Goal: Task Accomplishment & Management: Use online tool/utility

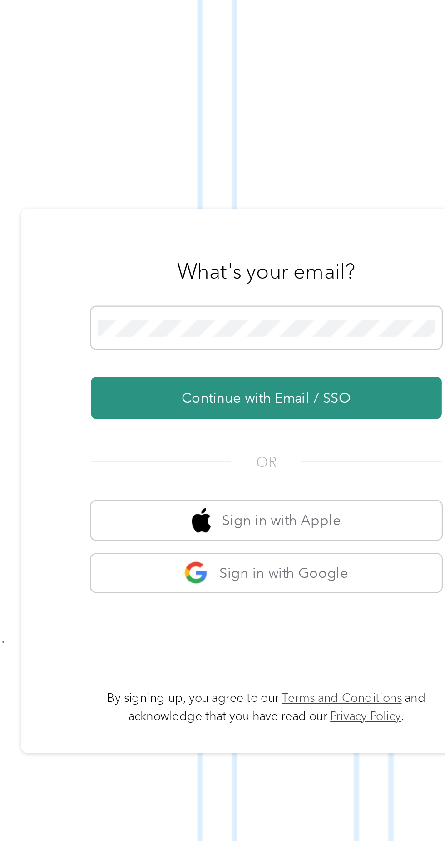
click at [353, 458] on button "Continue with Email / SSO" at bounding box center [330, 448] width 160 height 19
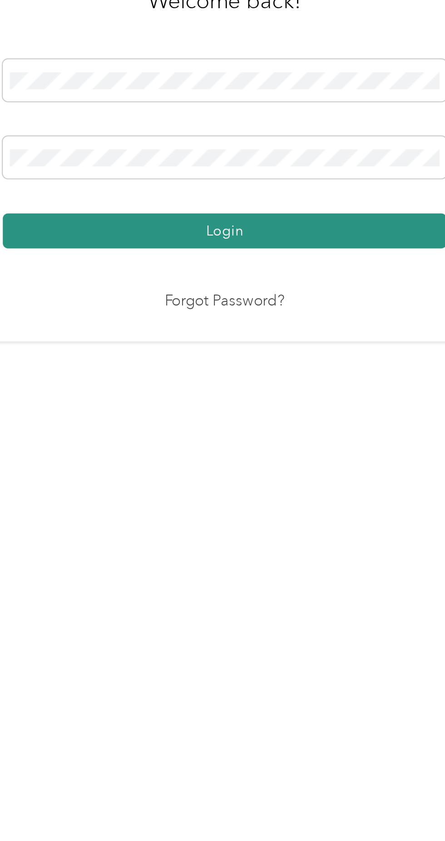
click at [278, 490] on button "Login" at bounding box center [221, 482] width 202 height 16
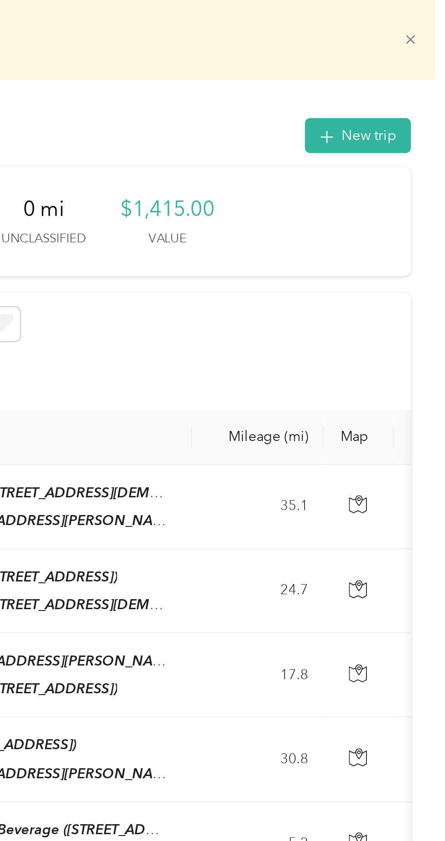
click at [433, 18] on icon at bounding box center [429, 18] width 7 height 7
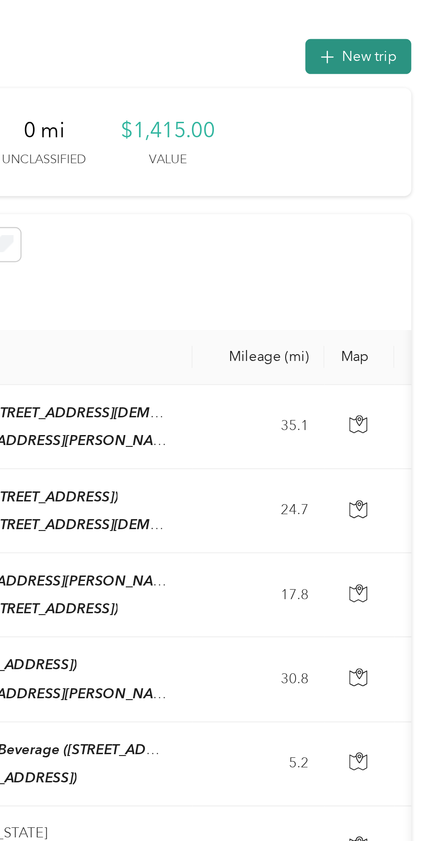
click at [410, 25] on button "New trip" at bounding box center [406, 26] width 48 height 16
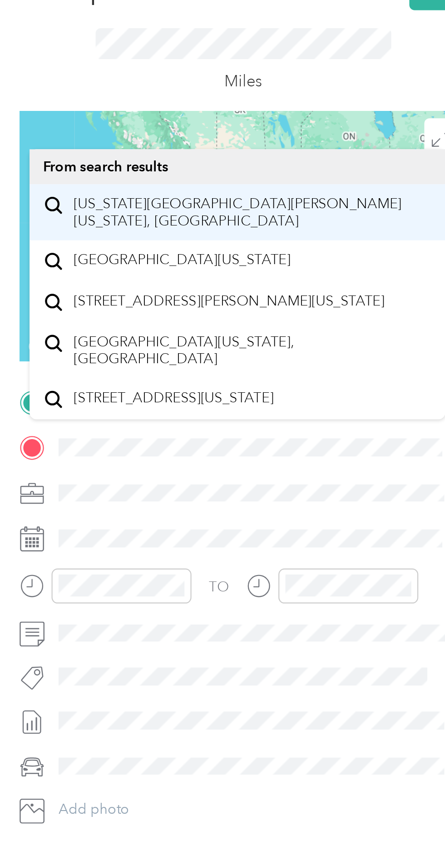
click at [357, 142] on span "[US_STATE][GEOGRAPHIC_DATA][PERSON_NAME][US_STATE], [GEOGRAPHIC_DATA]" at bounding box center [338, 138] width 163 height 16
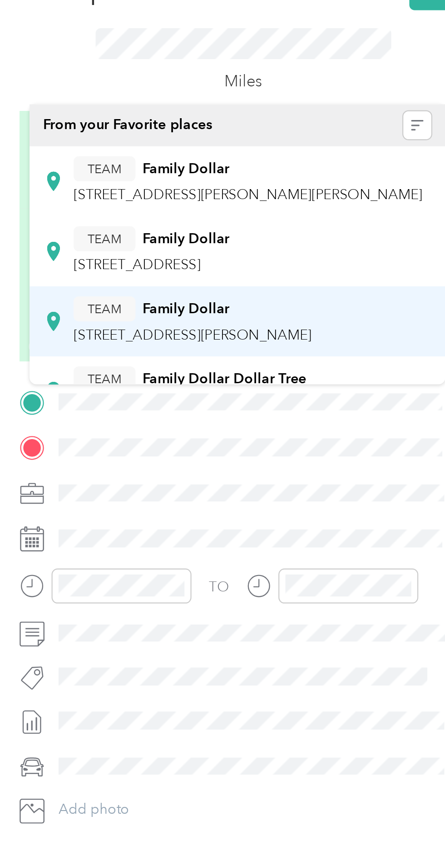
click at [344, 192] on span "[STREET_ADDRESS][PERSON_NAME]" at bounding box center [311, 194] width 108 height 8
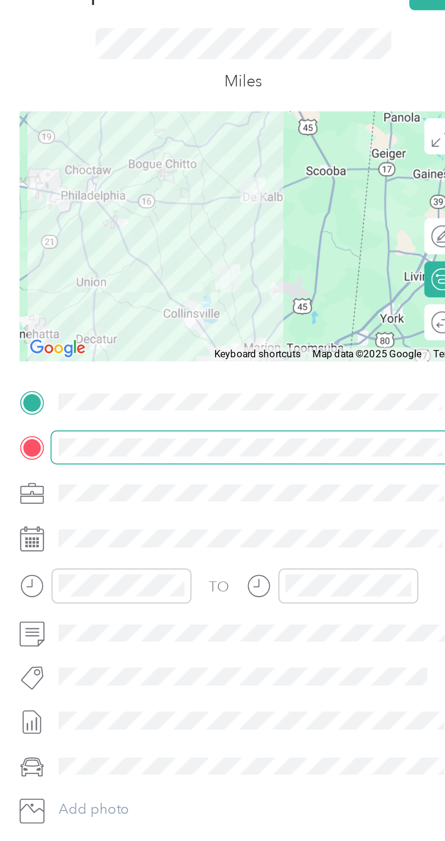
click at [333, 840] on div "New Trip Save This trip cannot be edited because it is either under review, app…" at bounding box center [220, 841] width 441 height 0
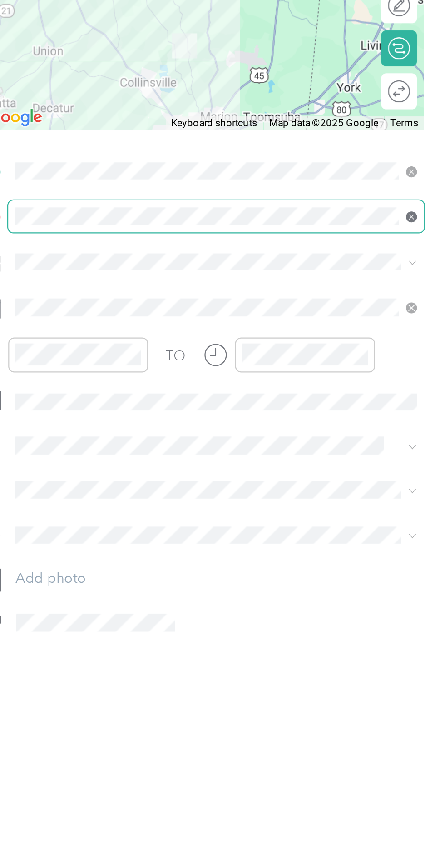
click at [430, 244] on icon at bounding box center [430, 245] width 5 height 5
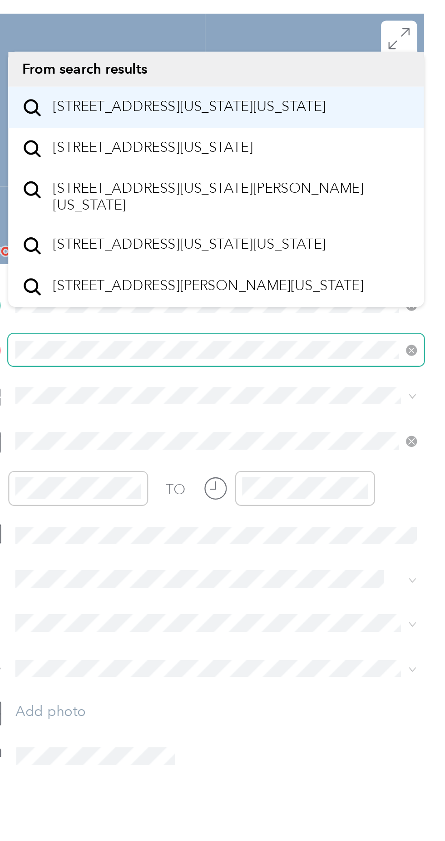
click at [360, 139] on span "[STREET_ADDRESS][US_STATE][US_STATE]" at bounding box center [329, 134] width 124 height 8
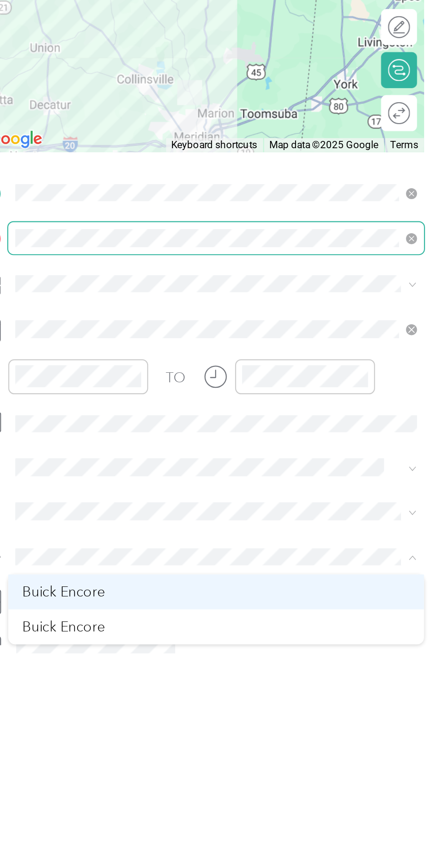
click at [298, 405] on div "Buick Encore" at bounding box center [341, 406] width 176 height 10
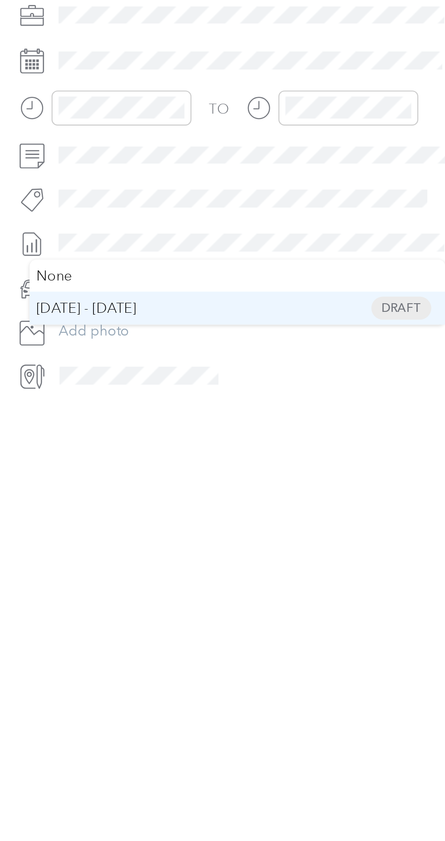
click at [293, 400] on span "[DATE] - [DATE] Draft" at bounding box center [331, 398] width 176 height 8
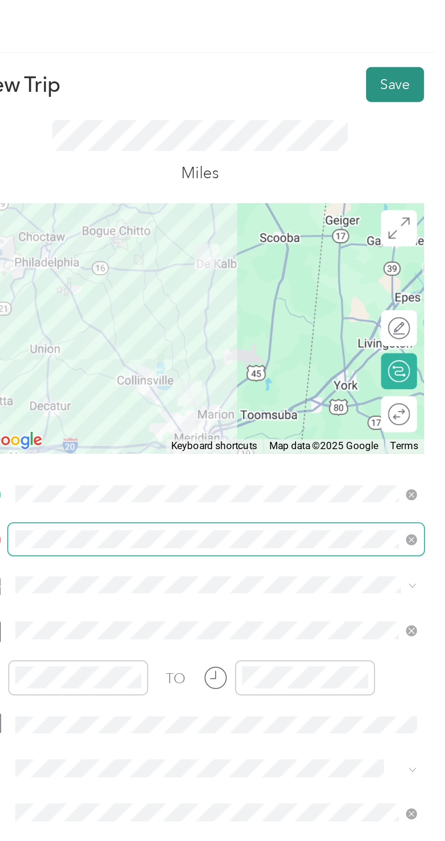
click at [420, 37] on button "Save" at bounding box center [422, 38] width 26 height 16
